Goal: Task Accomplishment & Management: Manage account settings

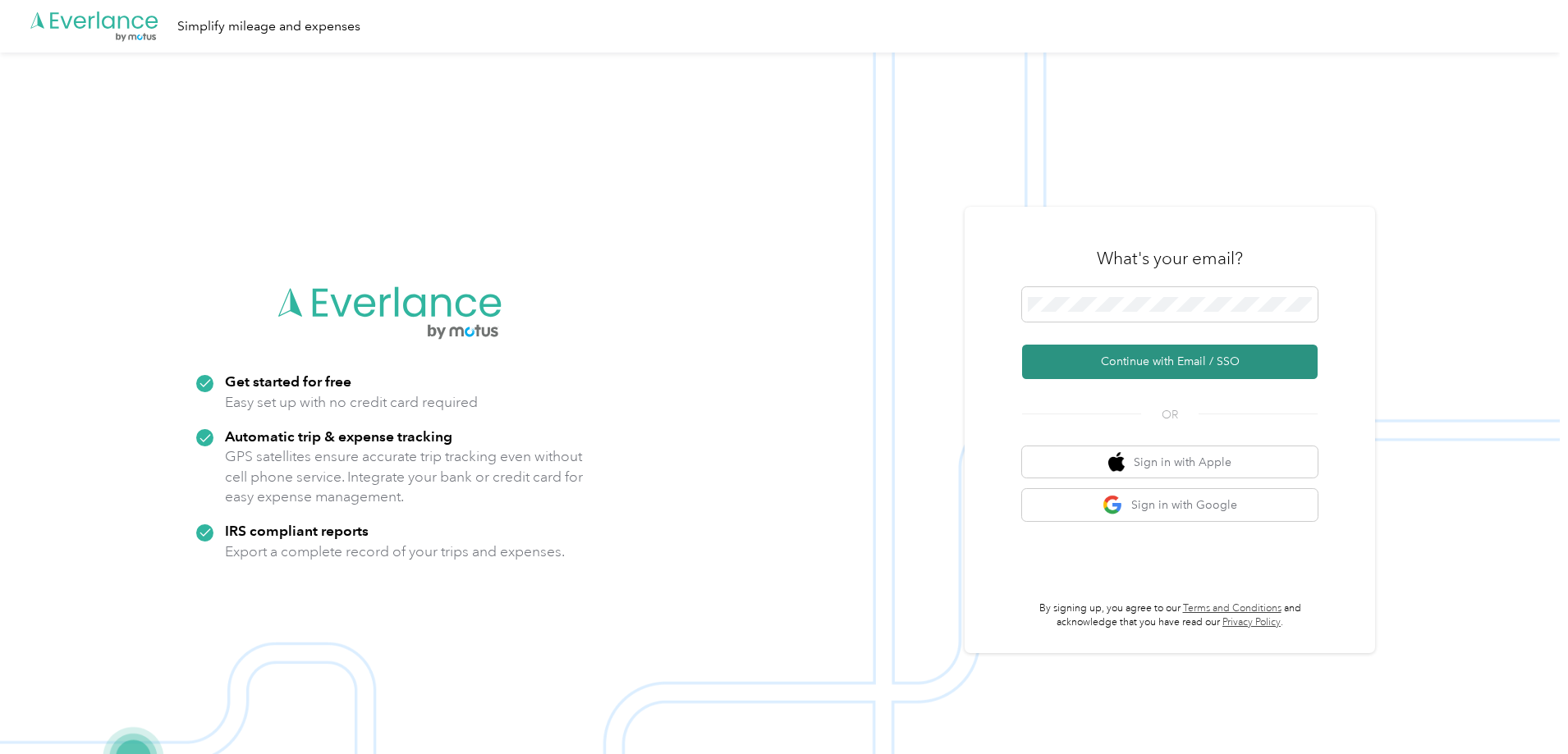
click at [1162, 361] on button "Continue with Email / SSO" at bounding box center [1170, 361] width 295 height 34
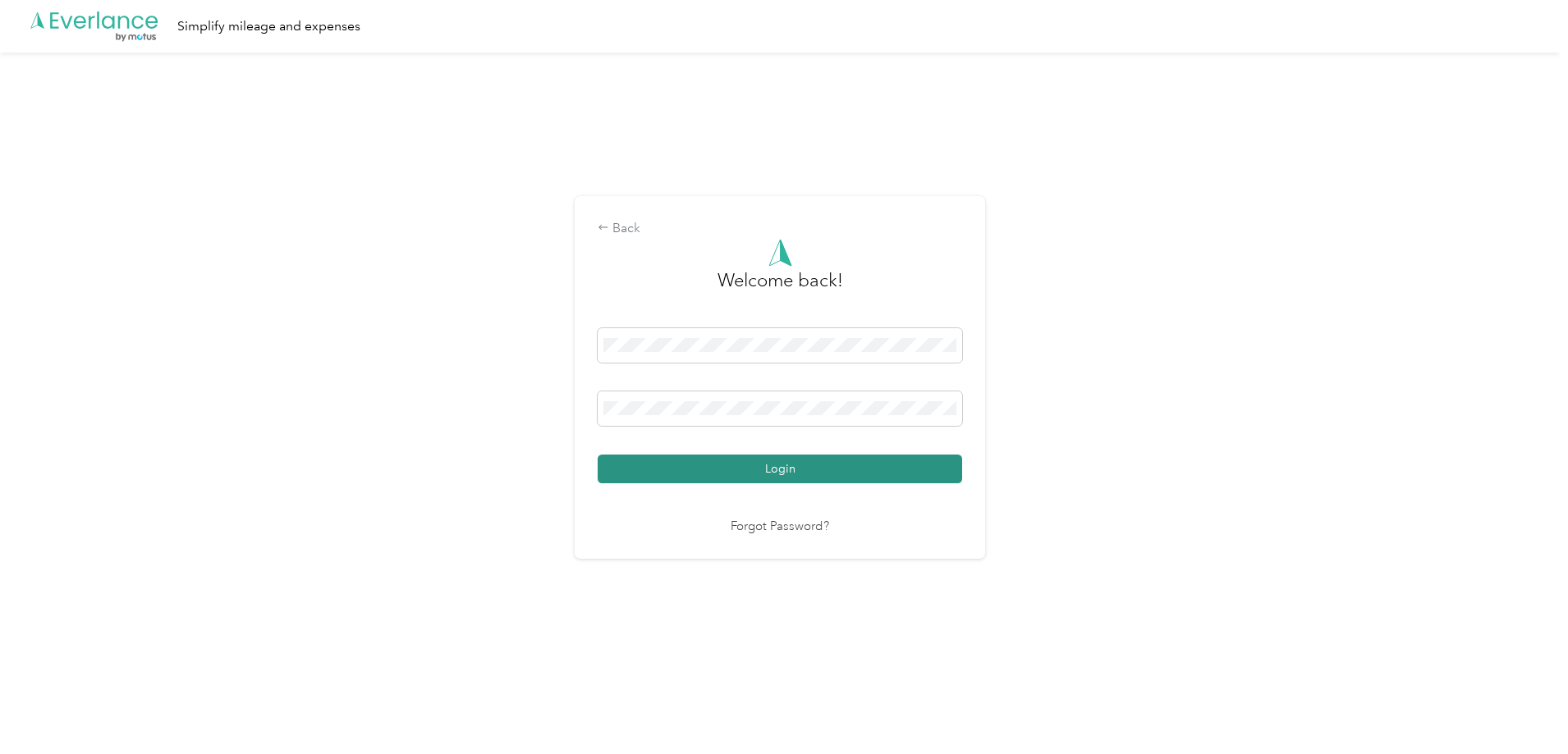
click at [825, 465] on button "Login" at bounding box center [779, 469] width 365 height 28
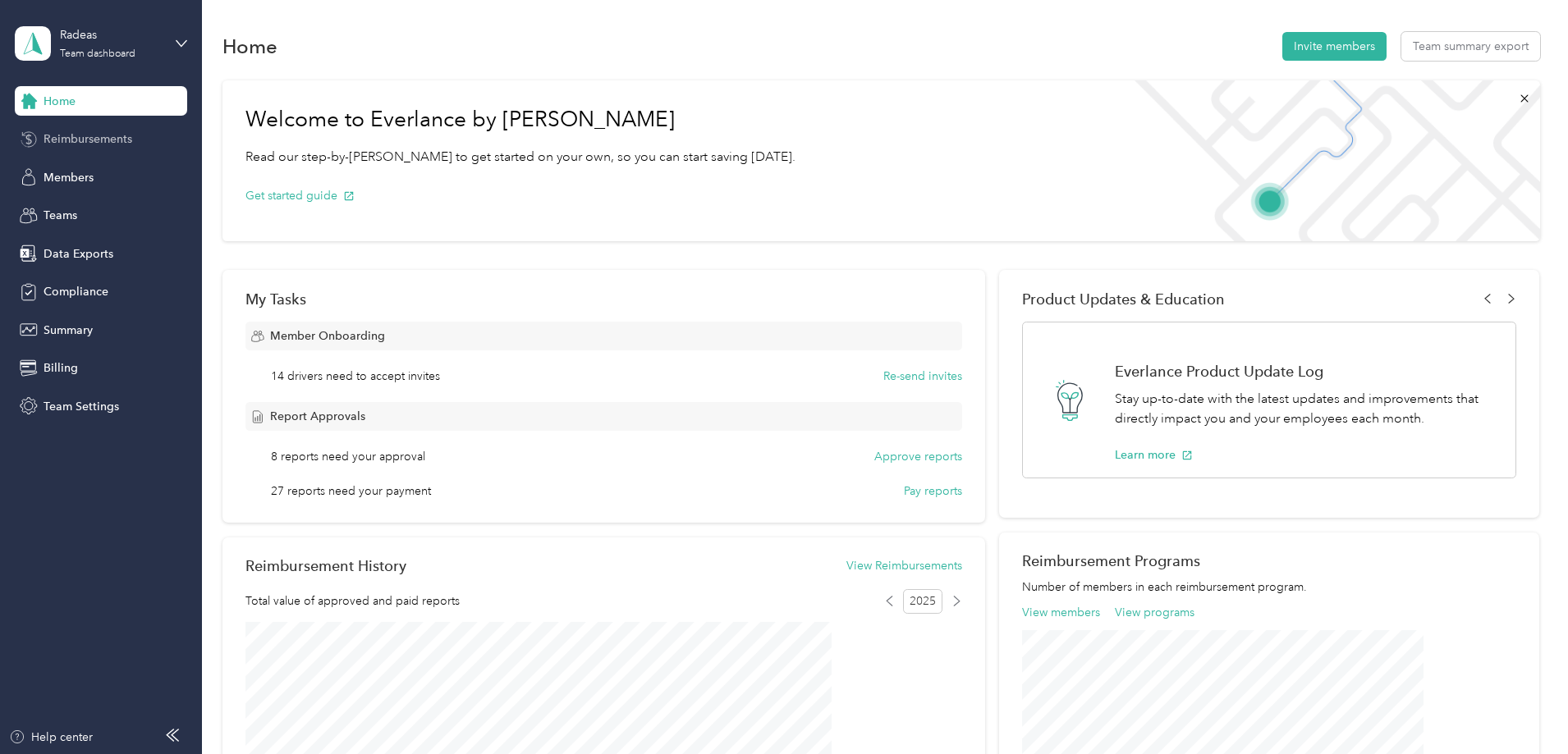
click at [103, 136] on span "Reimbursements" at bounding box center [88, 138] width 88 height 18
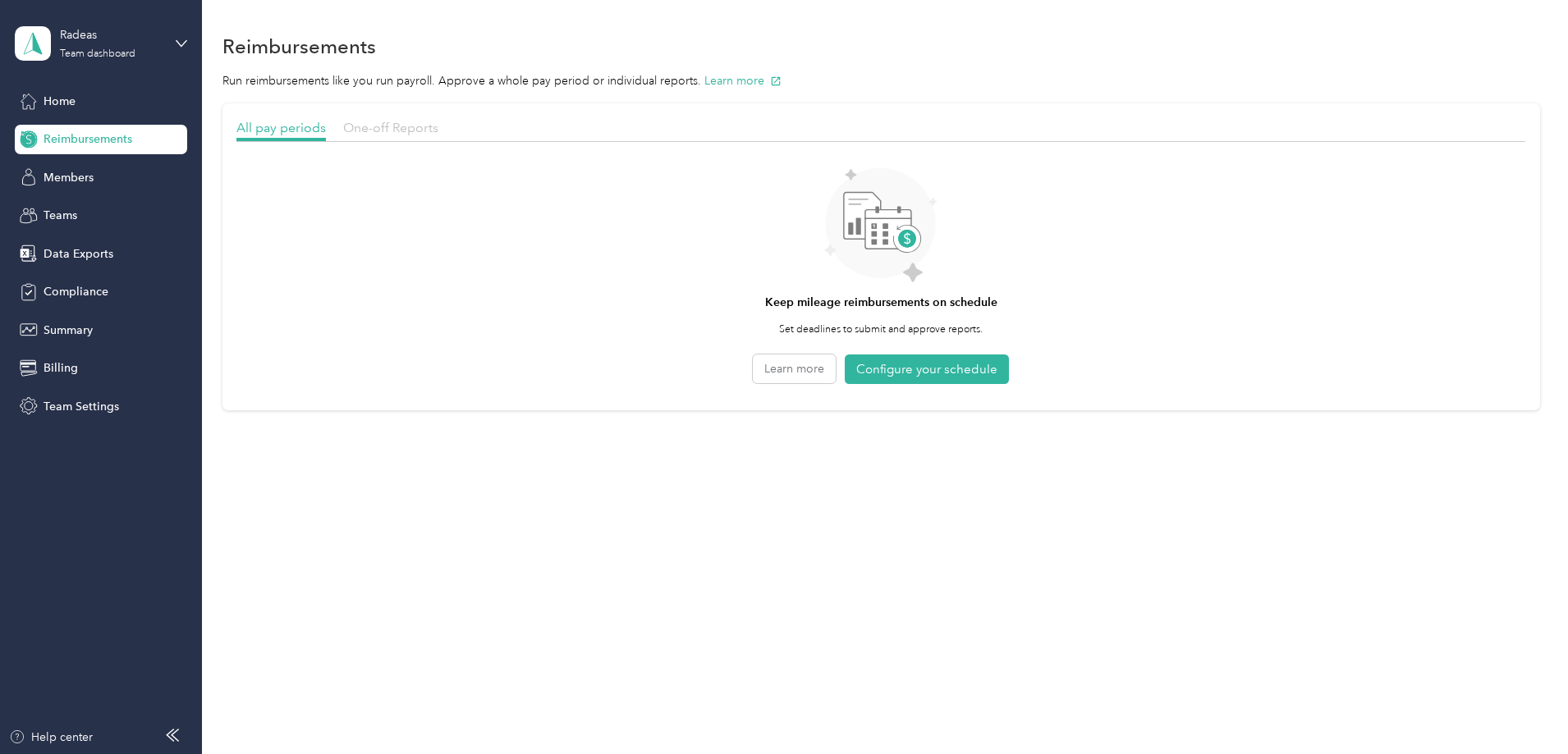
click at [438, 128] on span "One-off Reports" at bounding box center [391, 128] width 95 height 16
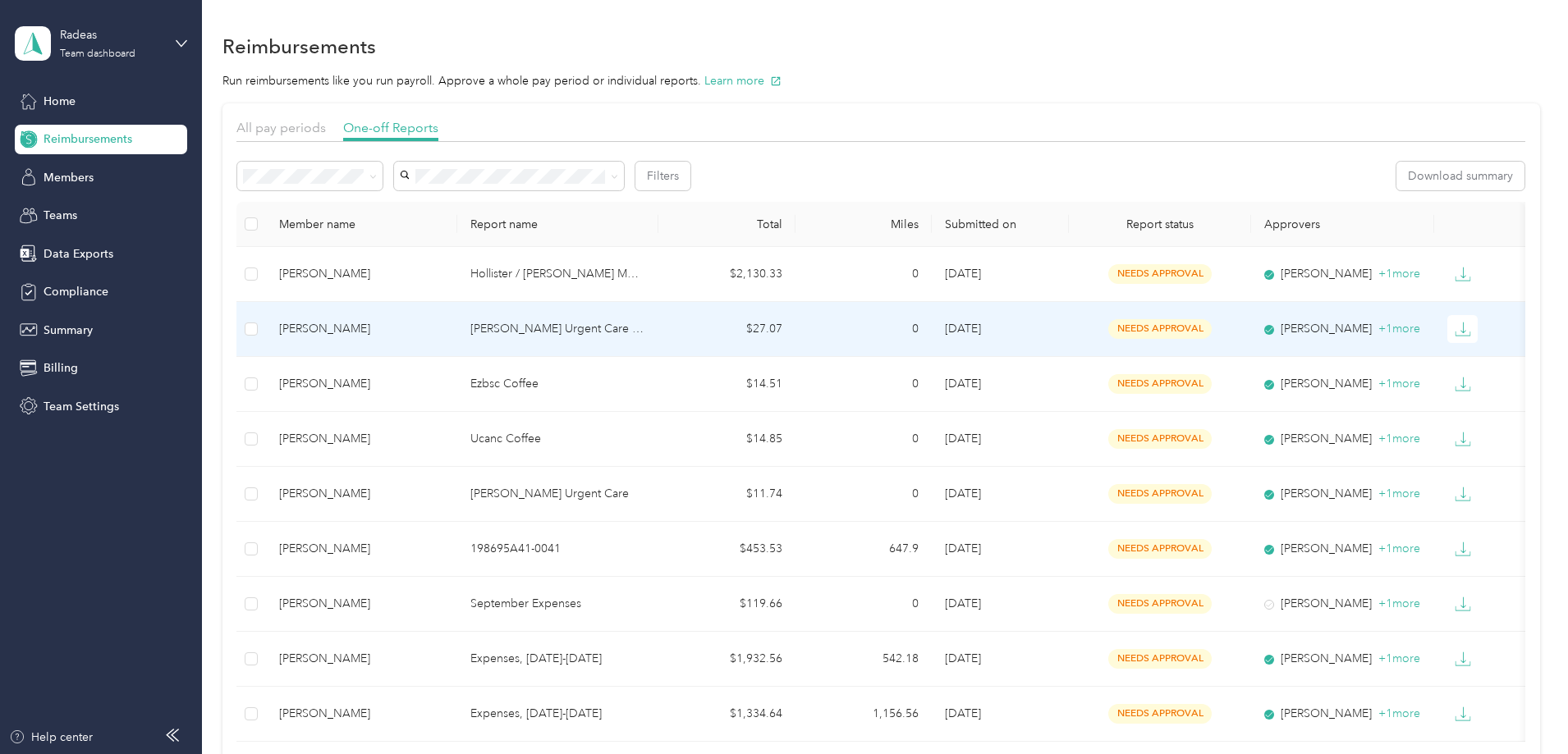
click at [753, 319] on td "$27.07" at bounding box center [727, 329] width 137 height 55
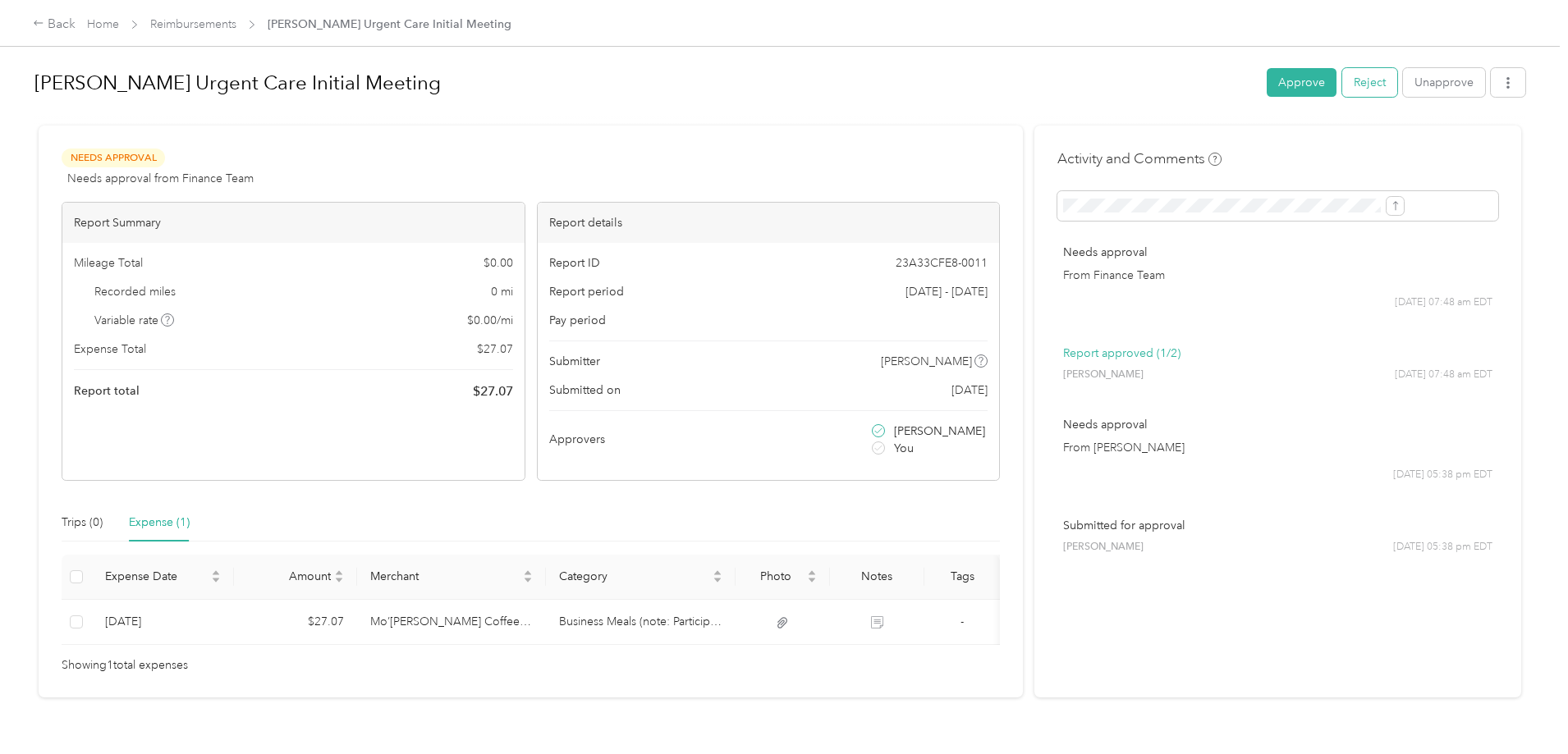
click at [1342, 77] on button "Reject" at bounding box center [1369, 83] width 55 height 28
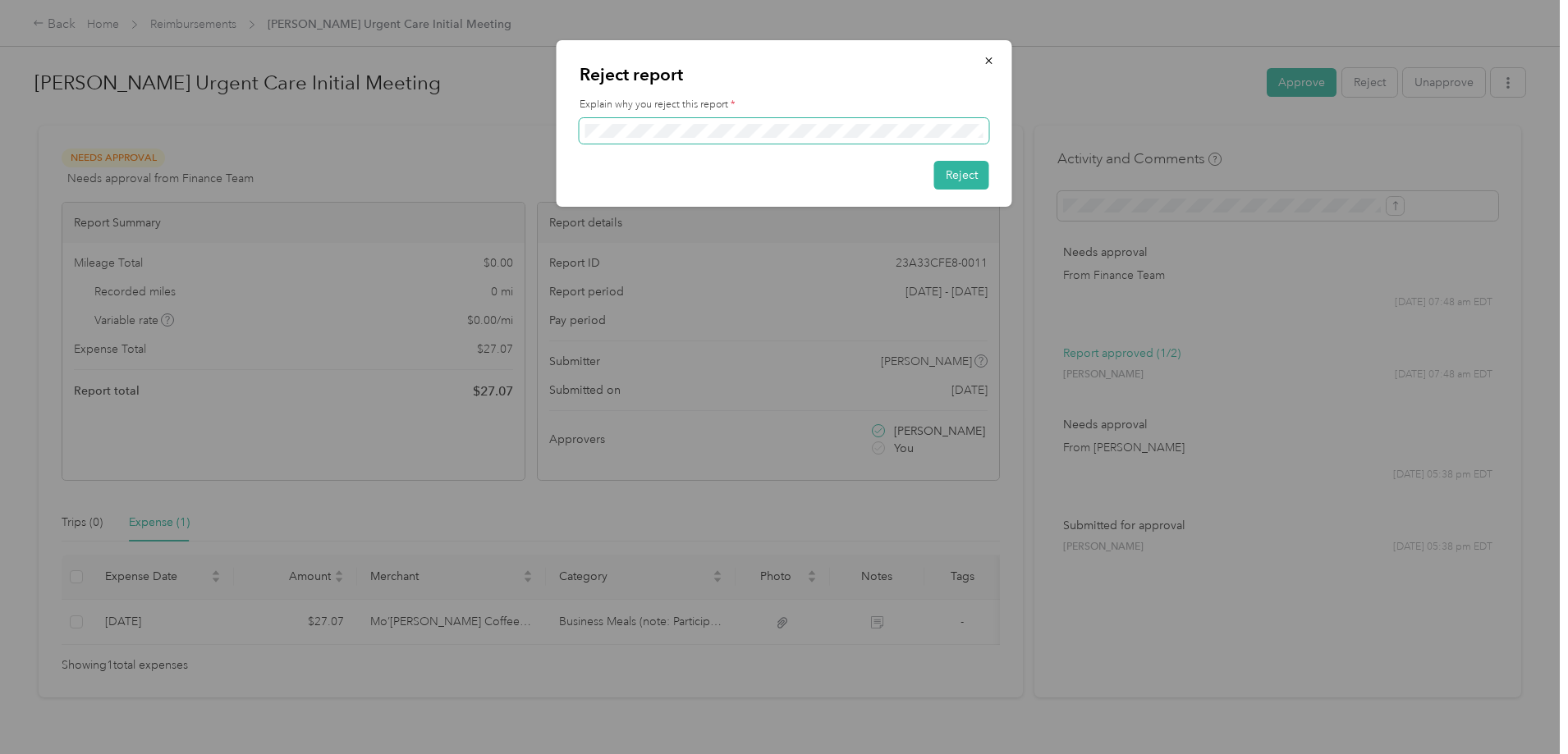
click at [372, 753] on div "Reject report Explain why you reject this report * Reject" at bounding box center [779, 754] width 1560 height 0
click at [978, 177] on button "Reject" at bounding box center [961, 175] width 55 height 28
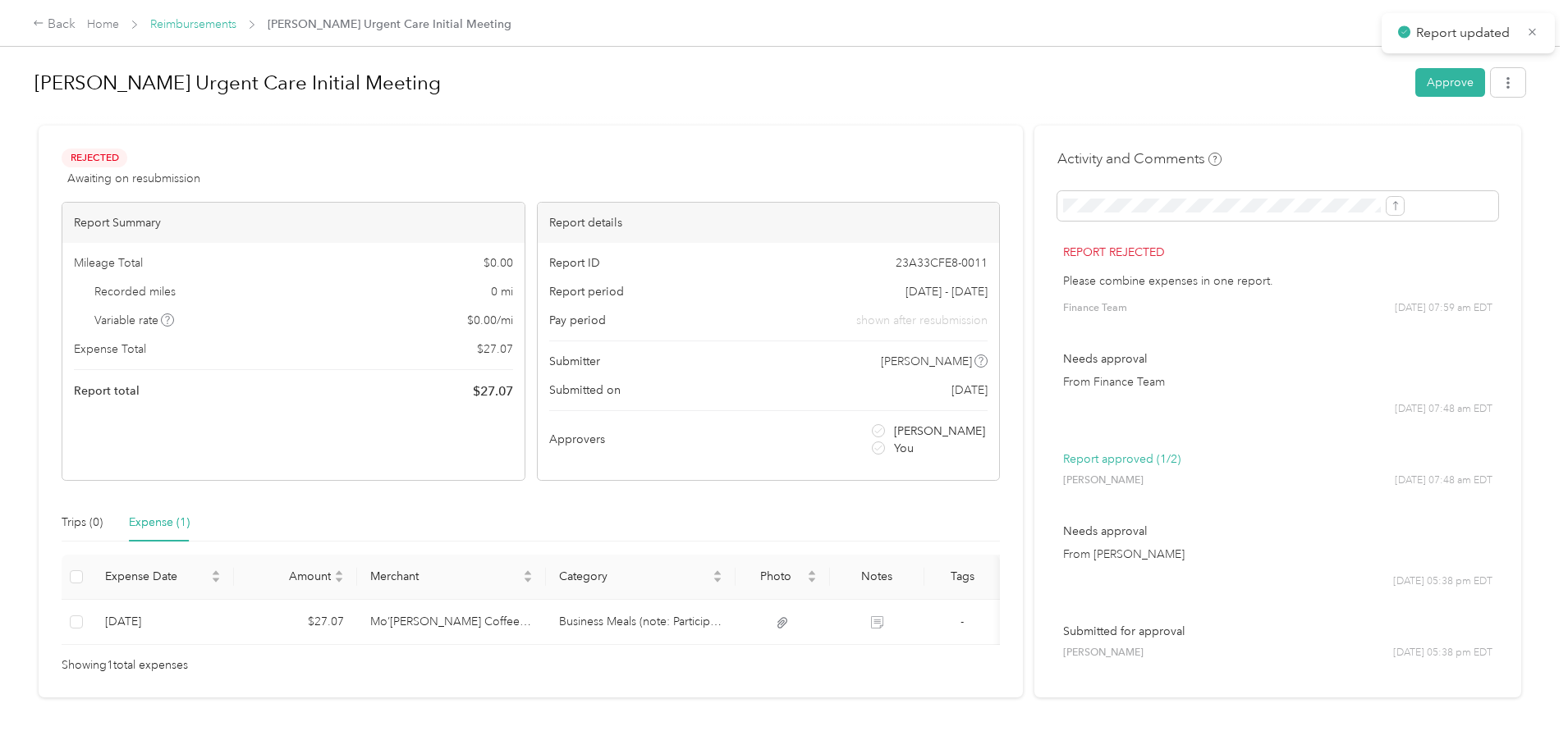
click at [236, 19] on link "Reimbursements" at bounding box center [193, 24] width 86 height 14
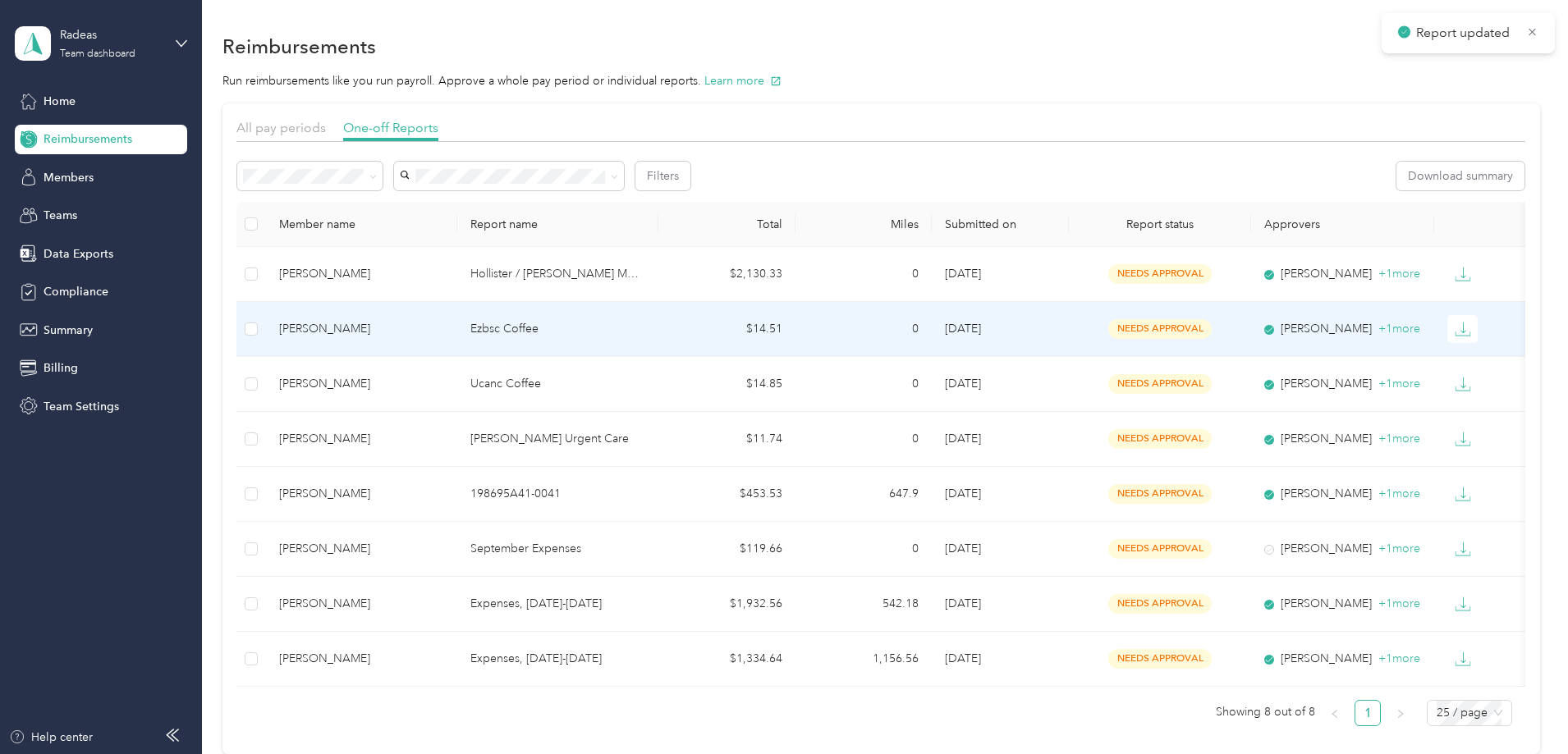
click at [444, 325] on div "[PERSON_NAME]" at bounding box center [361, 329] width 165 height 18
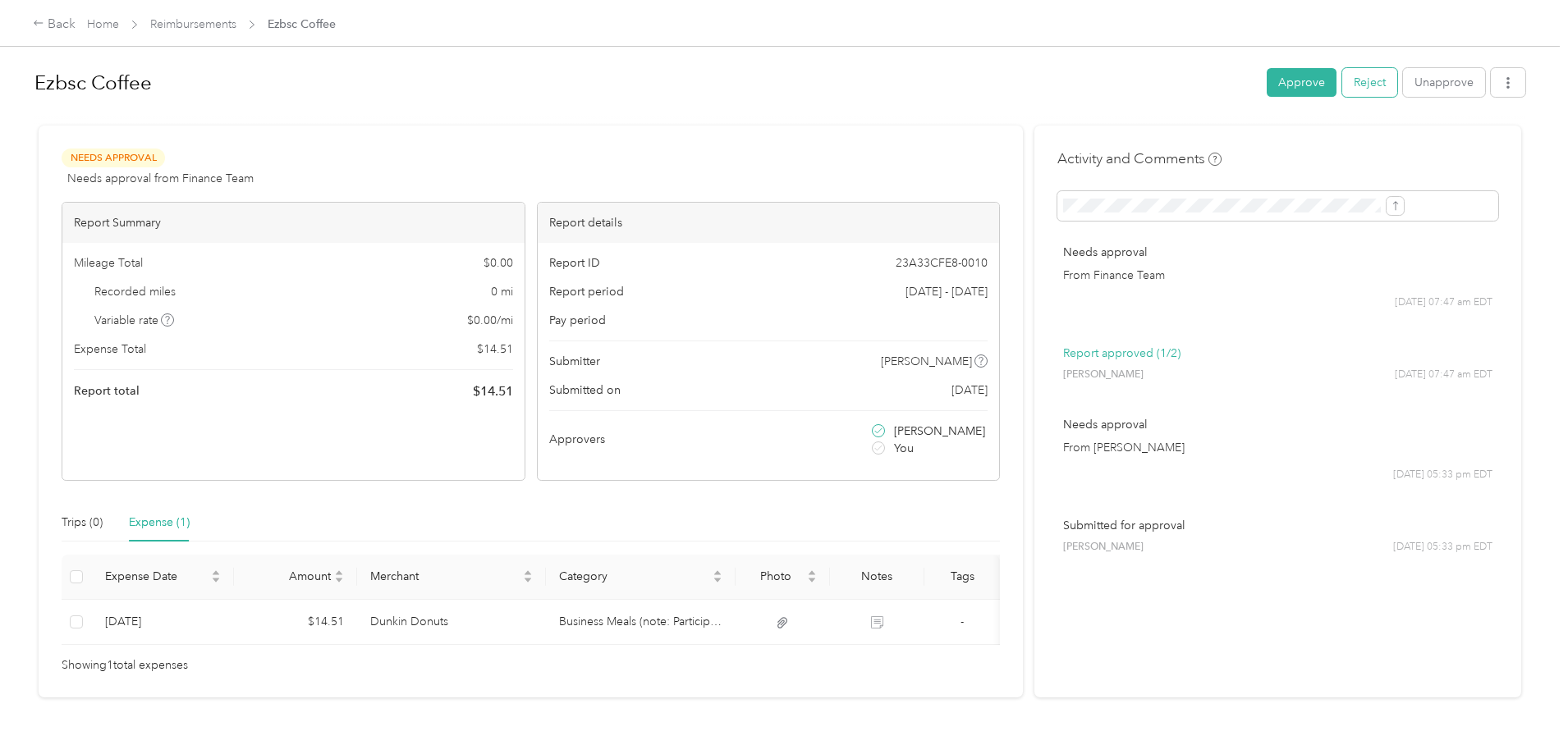
click at [1342, 71] on button "Reject" at bounding box center [1369, 83] width 55 height 28
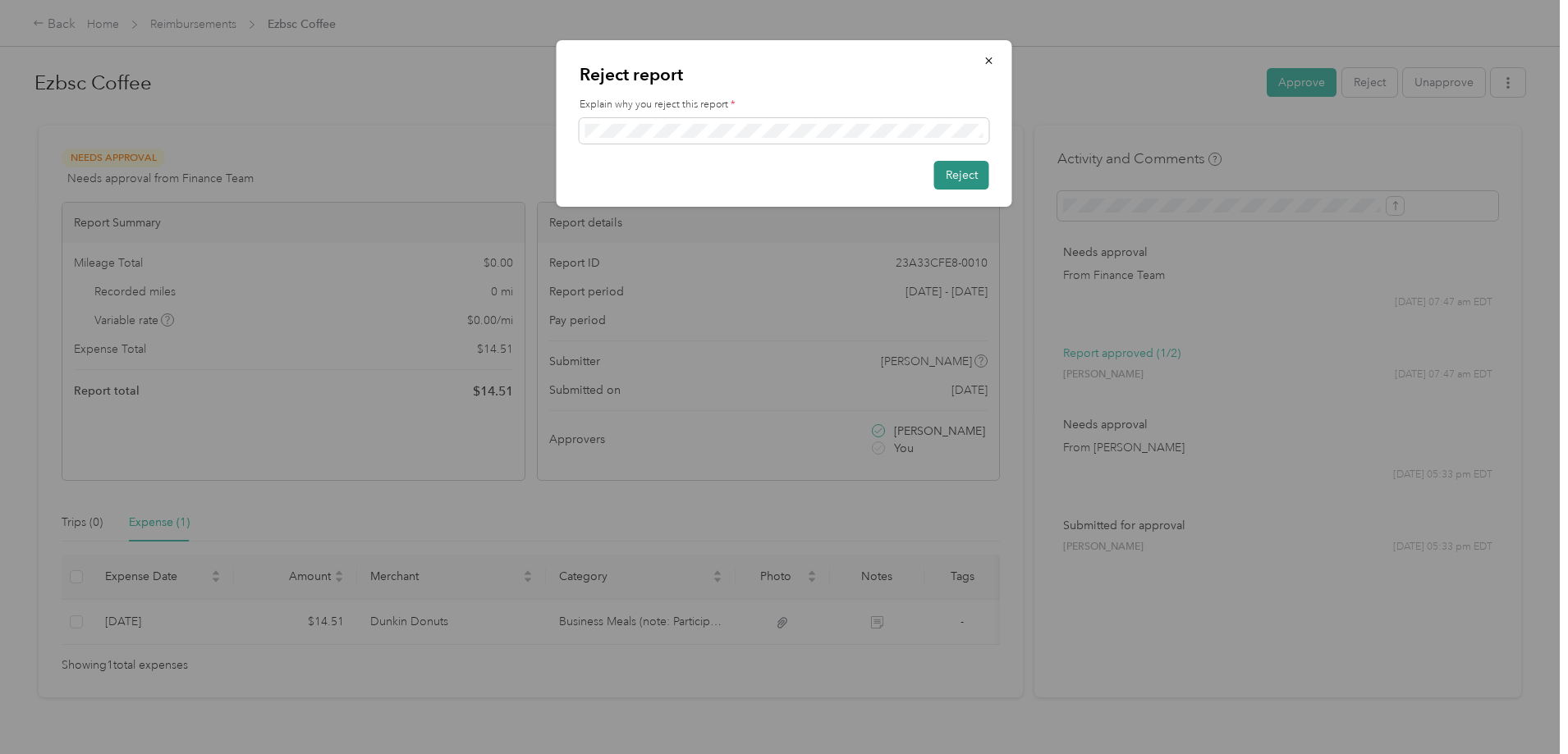
click at [953, 175] on button "Reject" at bounding box center [961, 175] width 55 height 28
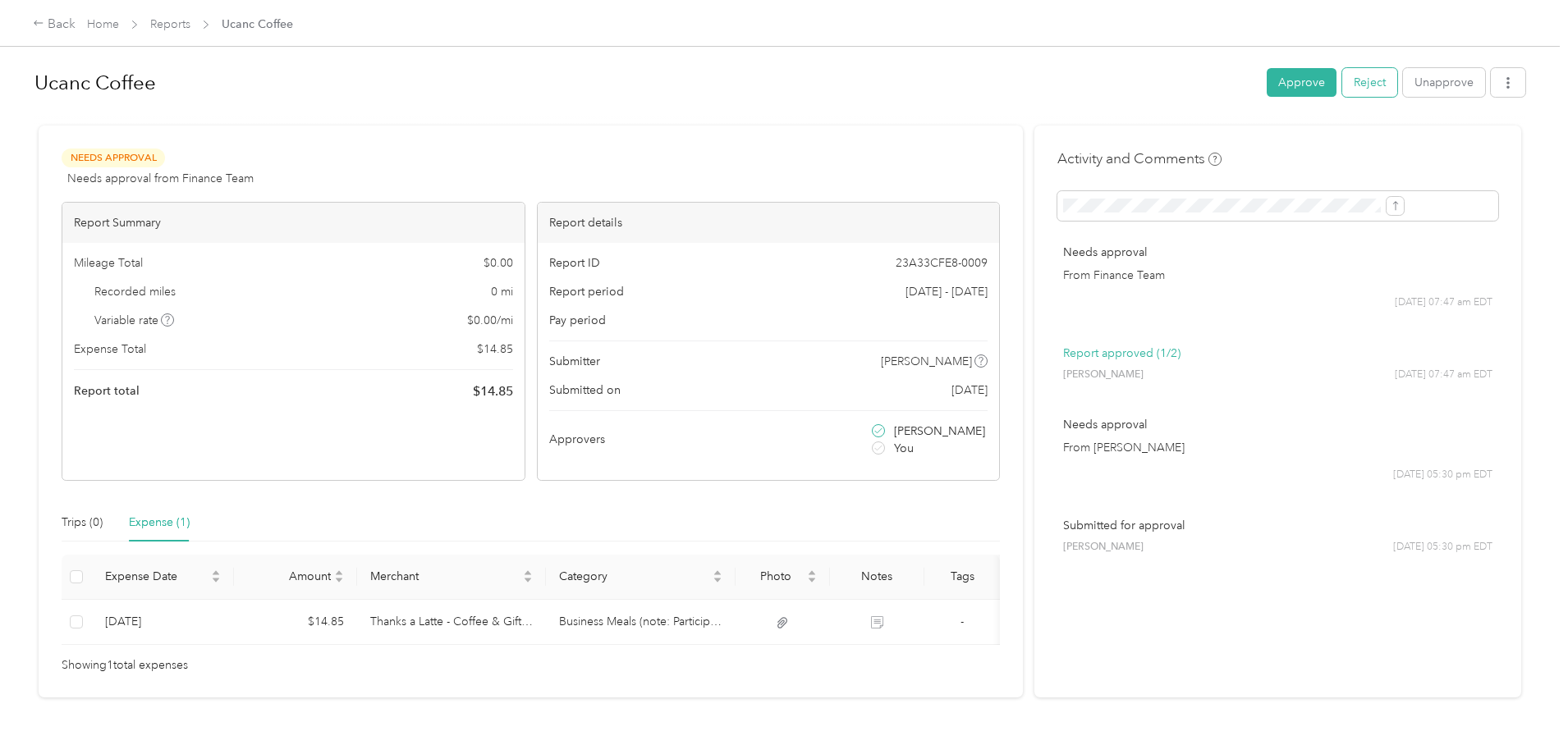
click at [1342, 86] on button "Reject" at bounding box center [1369, 83] width 55 height 28
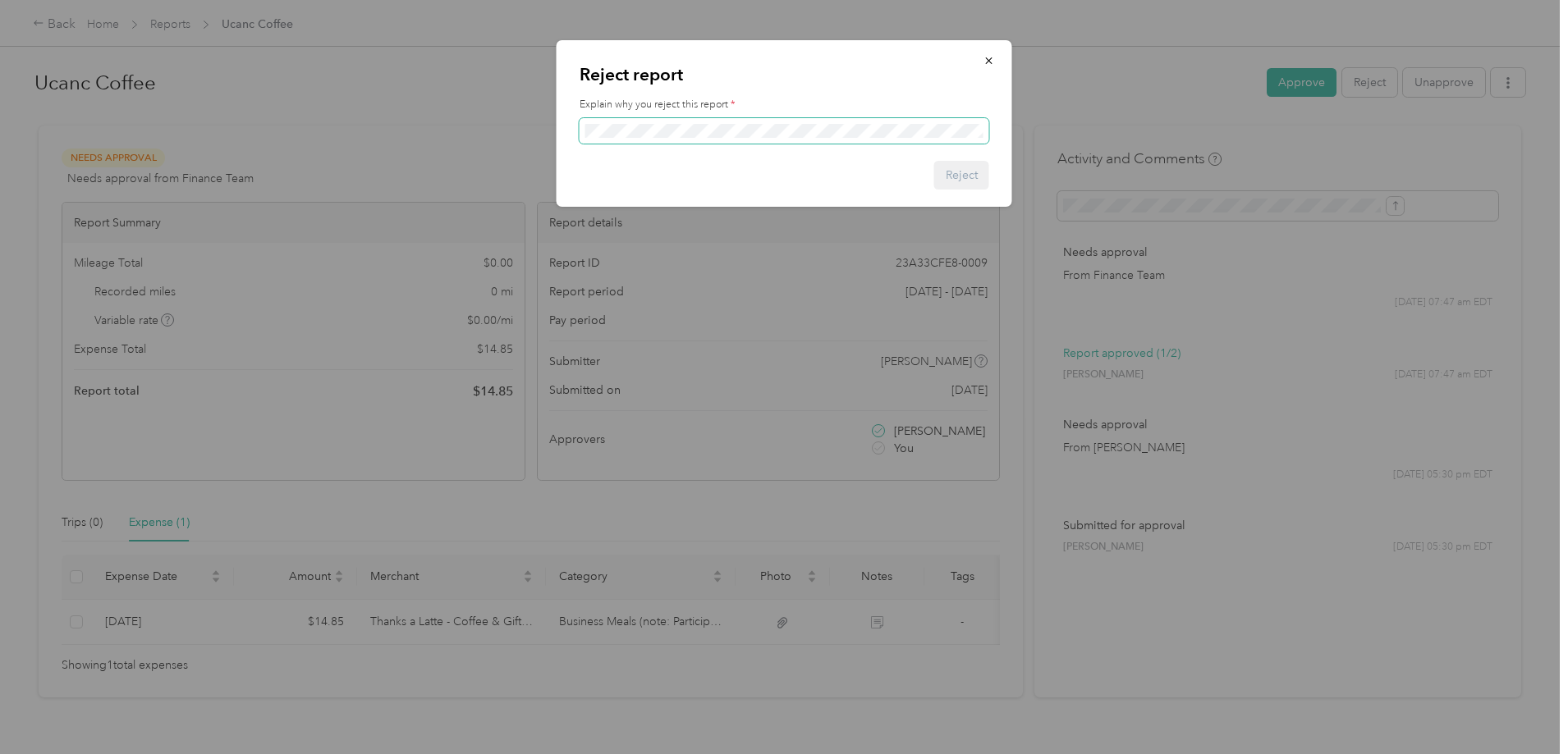
click at [668, 120] on span at bounding box center [784, 131] width 410 height 26
click at [970, 182] on button "Reject" at bounding box center [961, 175] width 55 height 28
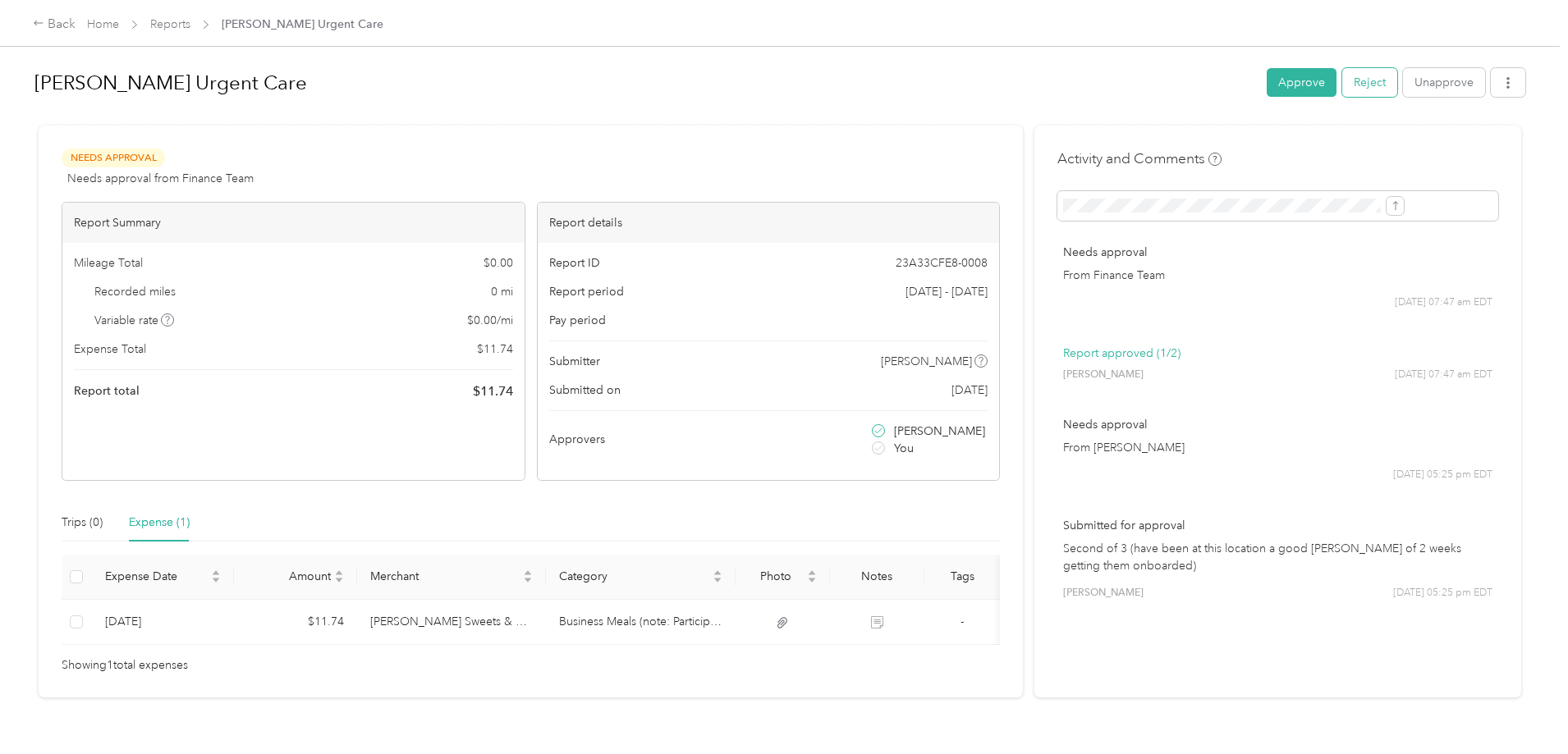
click at [1342, 85] on button "Reject" at bounding box center [1369, 83] width 55 height 28
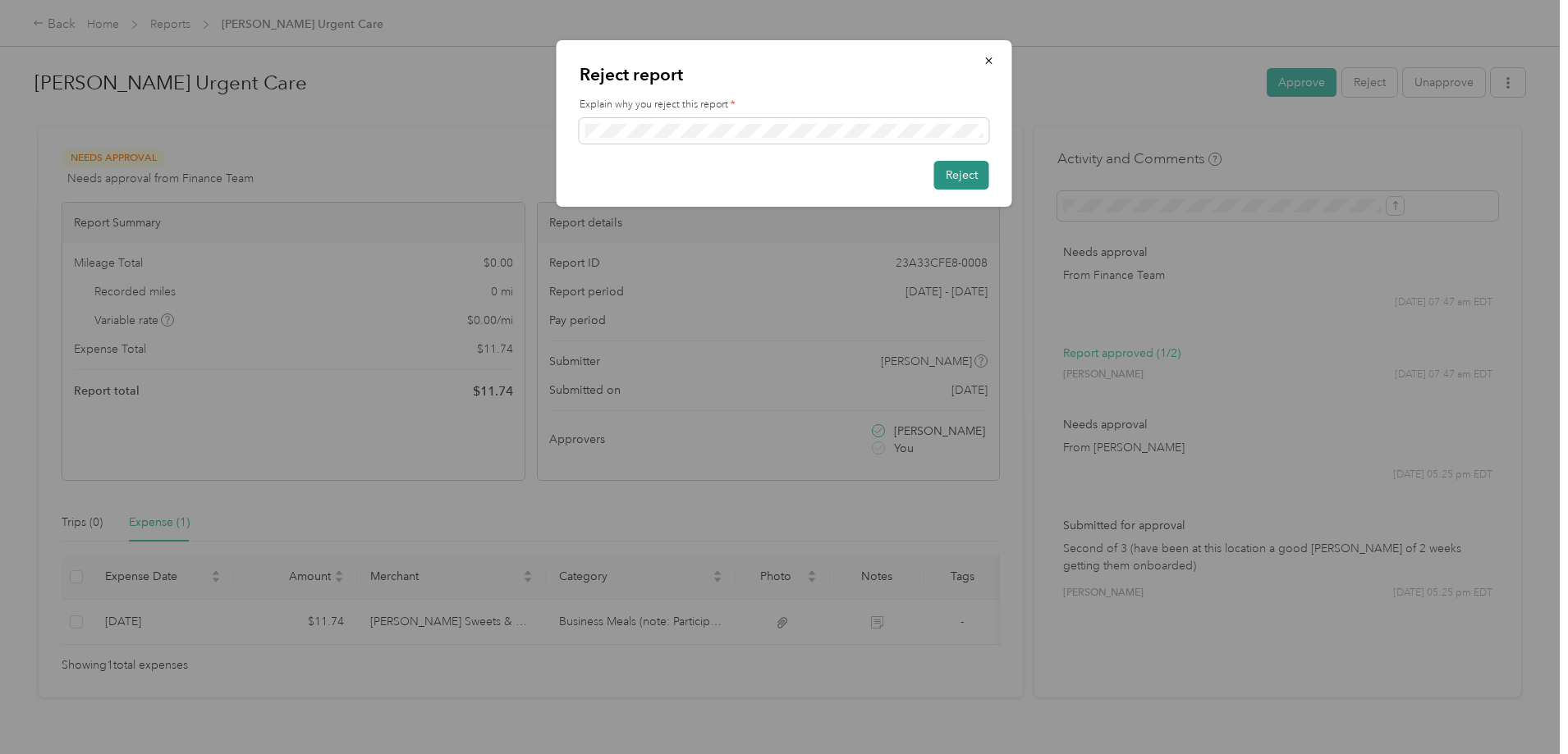
click at [945, 176] on button "Reject" at bounding box center [961, 175] width 55 height 28
